Goal: Check status: Check status

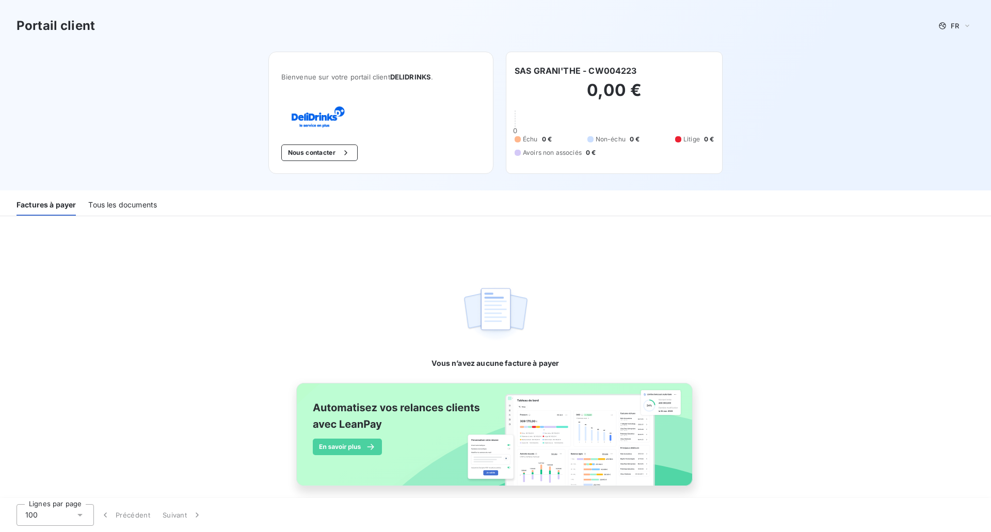
click at [143, 199] on div "Tous les documents" at bounding box center [122, 205] width 69 height 22
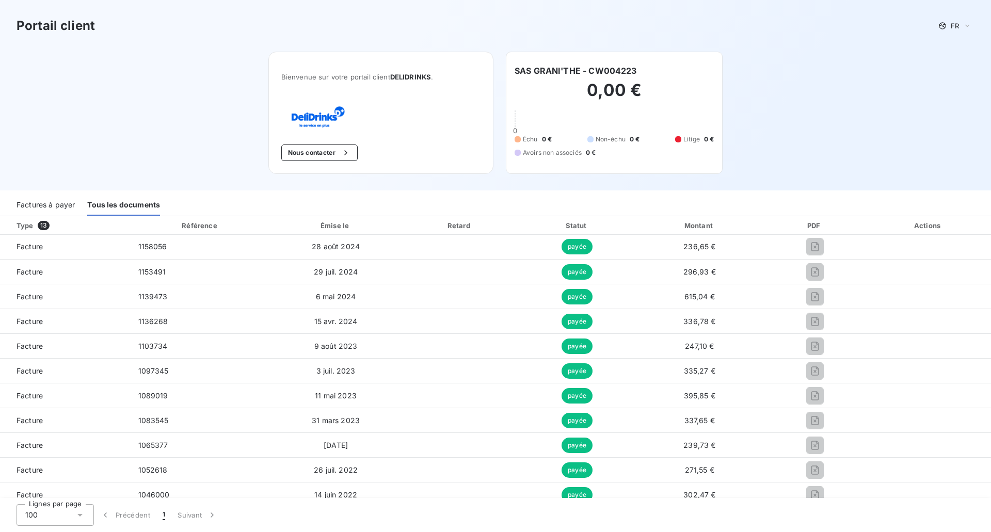
click at [59, 205] on div "Factures à payer" at bounding box center [46, 205] width 58 height 22
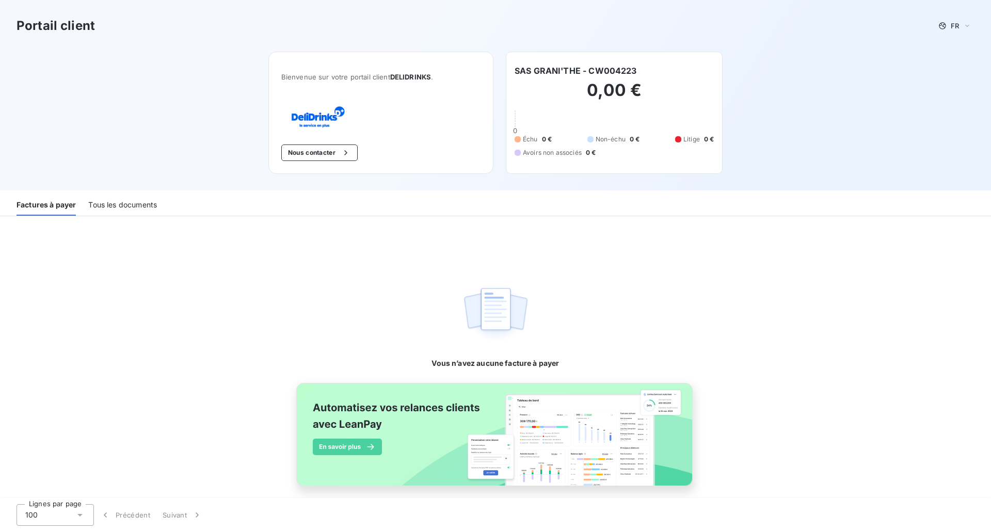
click at [136, 205] on div "Tous les documents" at bounding box center [122, 205] width 69 height 22
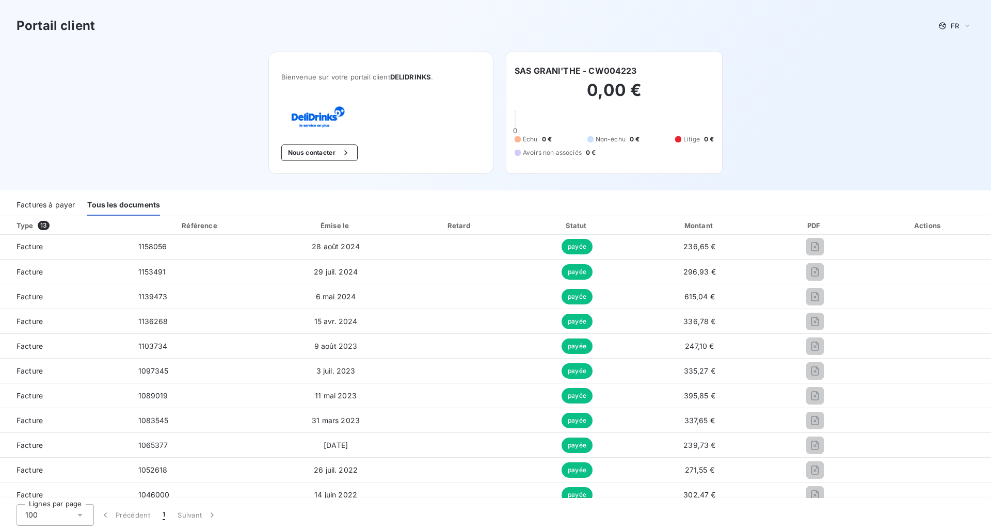
click at [64, 207] on div "Factures à payer" at bounding box center [46, 205] width 58 height 22
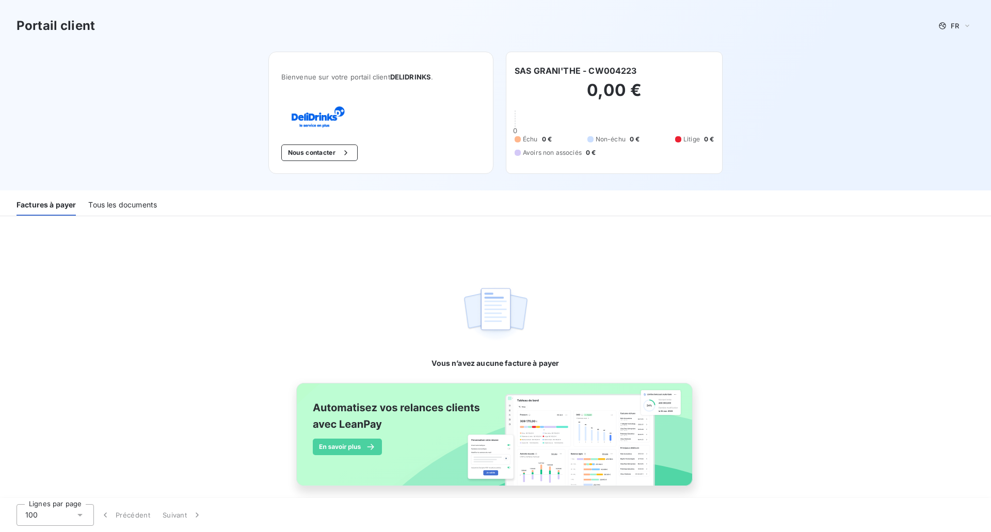
click at [129, 203] on div "Tous les documents" at bounding box center [122, 205] width 69 height 22
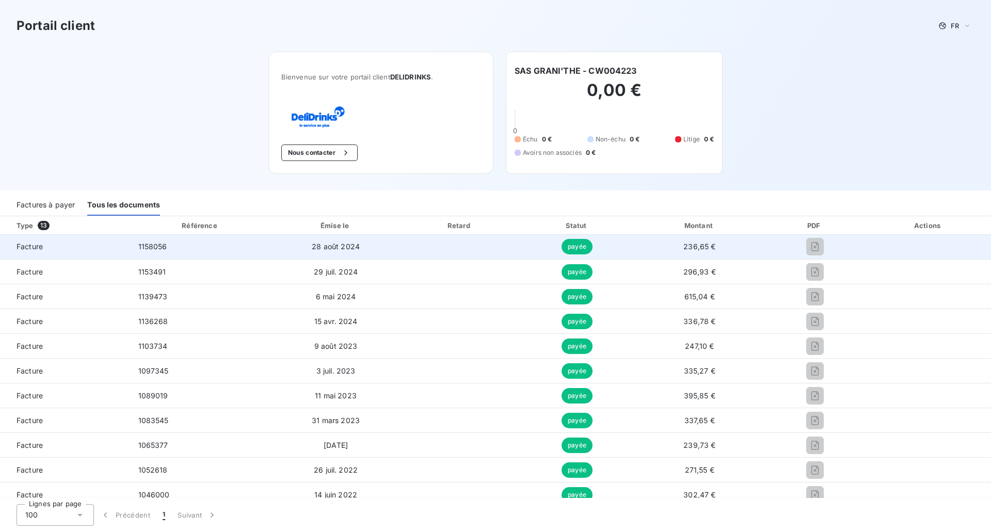
click at [492, 249] on td at bounding box center [460, 247] width 119 height 25
click at [569, 246] on span "payée" at bounding box center [577, 246] width 31 height 15
click at [343, 250] on span "28 août 2024" at bounding box center [336, 246] width 48 height 9
click at [154, 248] on span "1158056" at bounding box center [152, 246] width 29 height 9
